Goal: Task Accomplishment & Management: Use online tool/utility

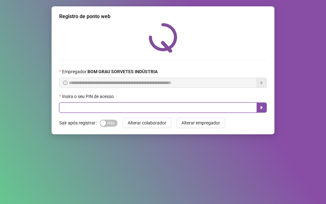
click at [123, 105] on input "text" at bounding box center [158, 107] width 198 height 10
click at [100, 110] on input "text" at bounding box center [158, 107] width 198 height 10
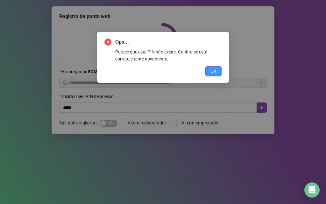
click at [219, 70] on button "OK" at bounding box center [213, 71] width 16 height 10
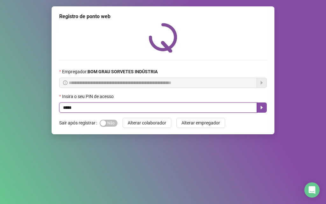
type input "*****"
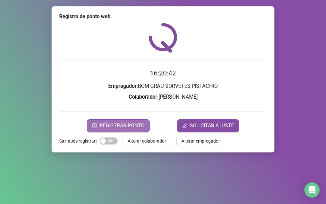
click at [107, 123] on span "REGISTRAR PONTO" at bounding box center [122, 126] width 45 height 8
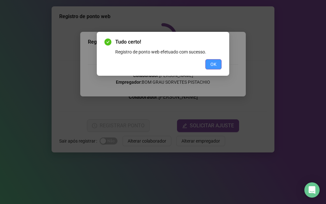
click at [219, 63] on button "OK" at bounding box center [213, 64] width 16 height 10
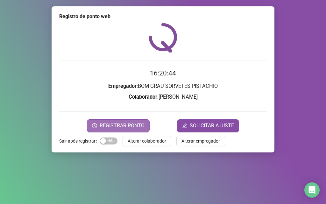
click at [123, 125] on span "REGISTRAR PONTO" at bounding box center [122, 126] width 45 height 8
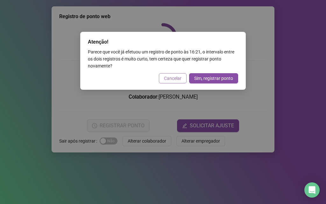
click at [171, 76] on span "Cancelar" at bounding box center [172, 78] width 17 height 7
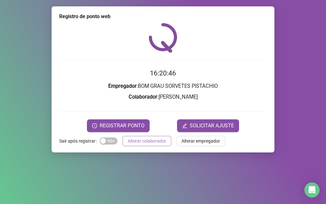
click at [140, 139] on span "Alterar colaborador" at bounding box center [147, 140] width 38 height 7
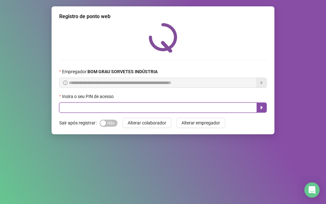
click at [152, 106] on input "text" at bounding box center [158, 107] width 198 height 10
